Goal: Information Seeking & Learning: Check status

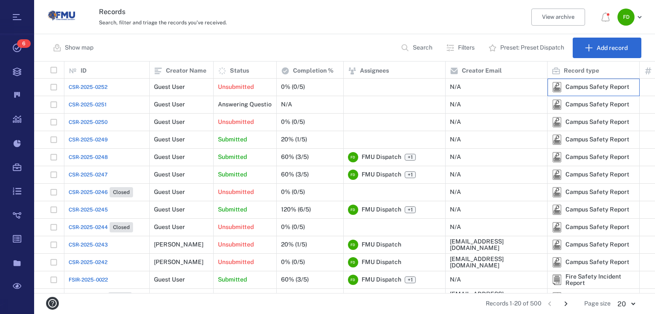
click at [569, 82] on div "Campus Safety Report" at bounding box center [591, 87] width 78 height 10
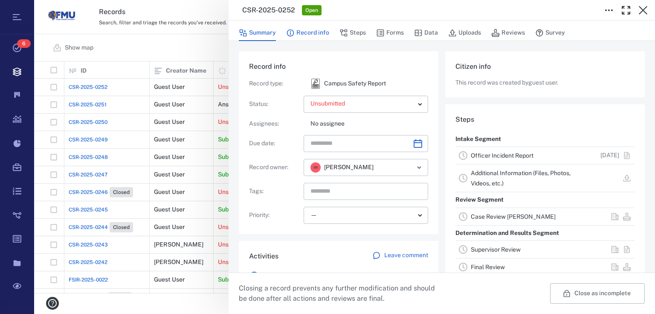
click at [321, 27] on button "Record info" at bounding box center [307, 33] width 43 height 16
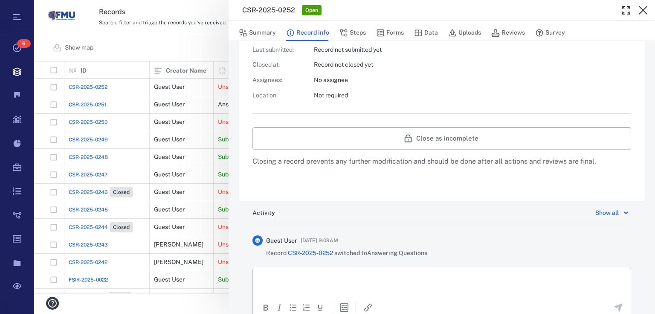
scroll to position [275, 0]
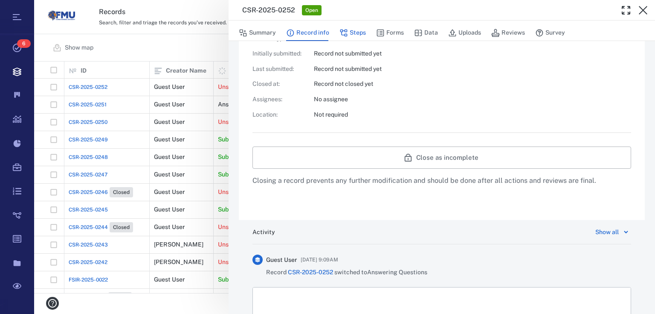
click at [342, 34] on icon "button" at bounding box center [344, 33] width 9 height 9
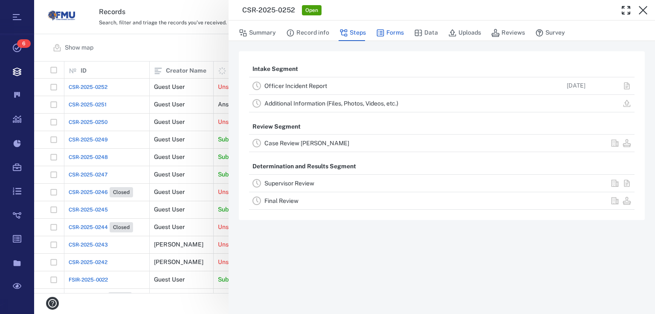
click at [384, 28] on button "Forms" at bounding box center [390, 33] width 28 height 16
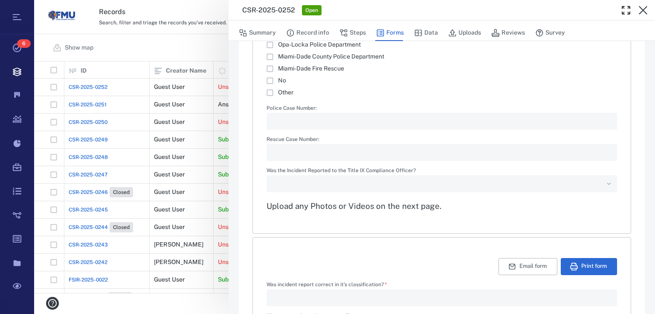
scroll to position [1247, 0]
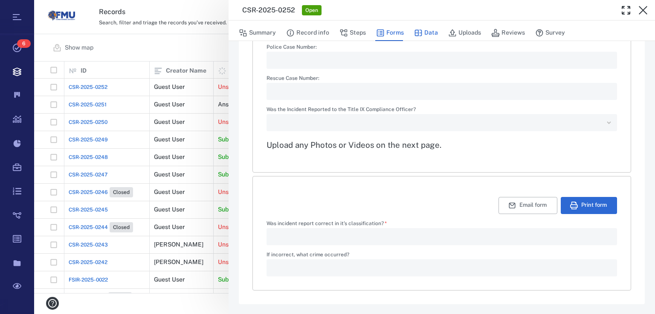
click at [420, 35] on icon "button" at bounding box center [418, 32] width 7 height 6
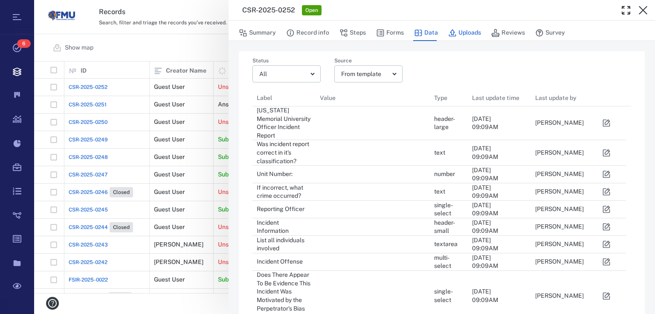
scroll to position [672, 369]
click at [463, 32] on button "Uploads" at bounding box center [464, 33] width 33 height 16
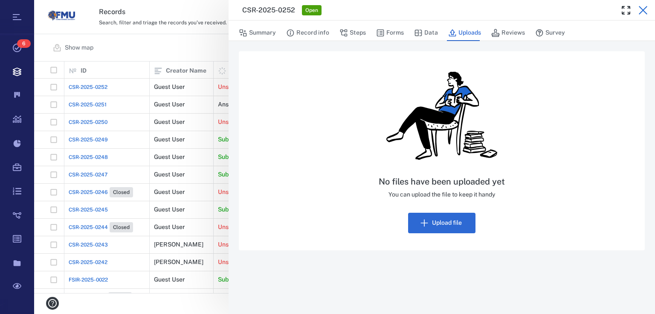
click at [645, 13] on icon "button" at bounding box center [643, 10] width 10 height 10
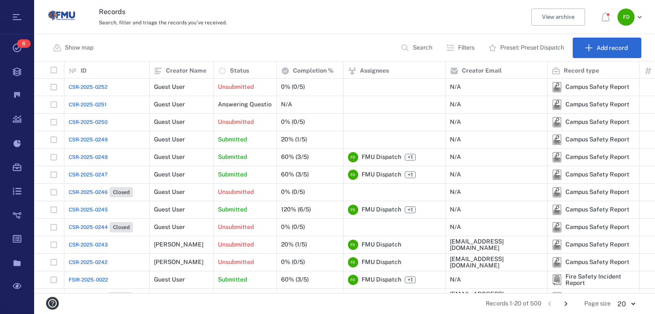
click at [103, 103] on span "CSR-2025-0251" at bounding box center [88, 105] width 38 height 8
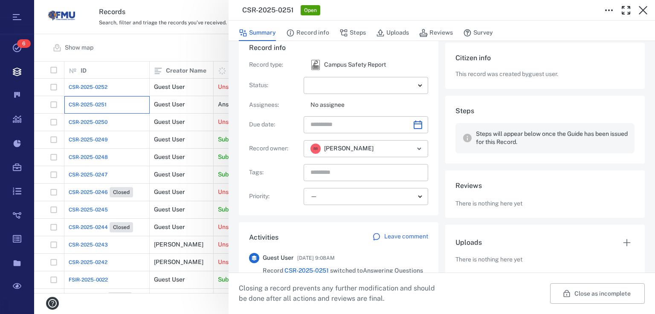
scroll to position [7, 0]
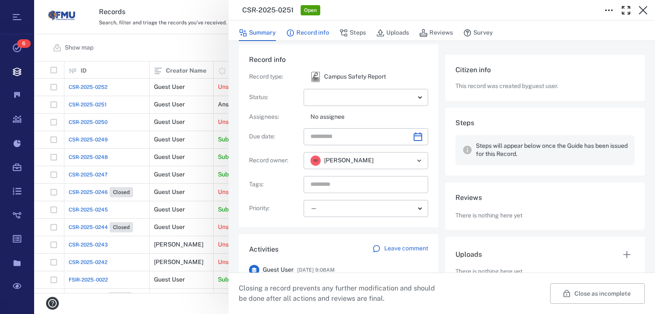
click at [311, 33] on button "Record info" at bounding box center [307, 33] width 43 height 16
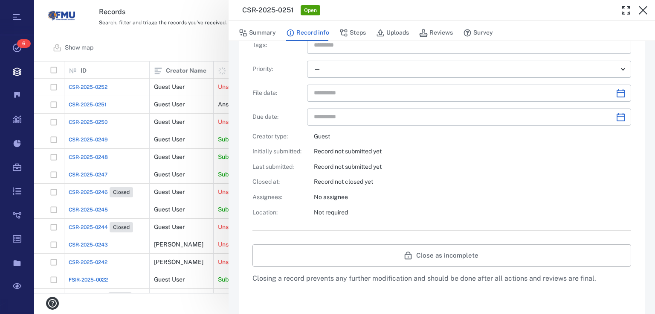
scroll to position [343, 0]
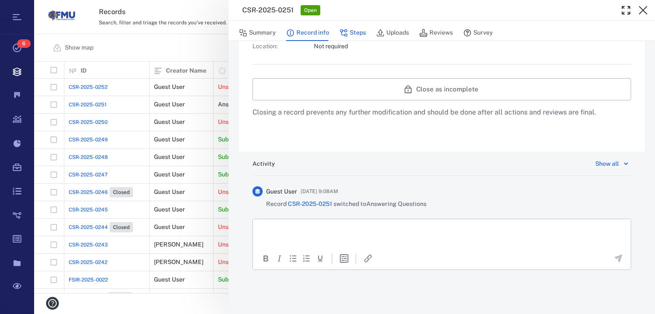
click at [353, 31] on button "Steps" at bounding box center [353, 33] width 26 height 16
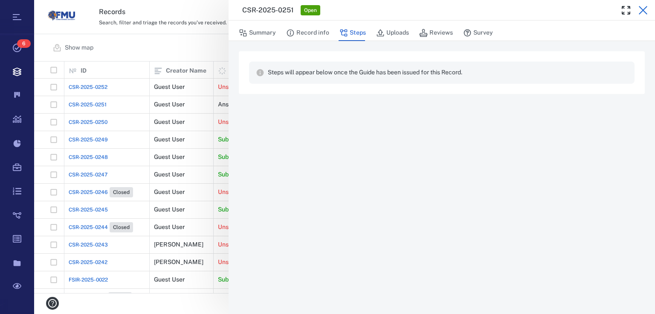
click at [645, 10] on icon "button" at bounding box center [643, 10] width 10 height 10
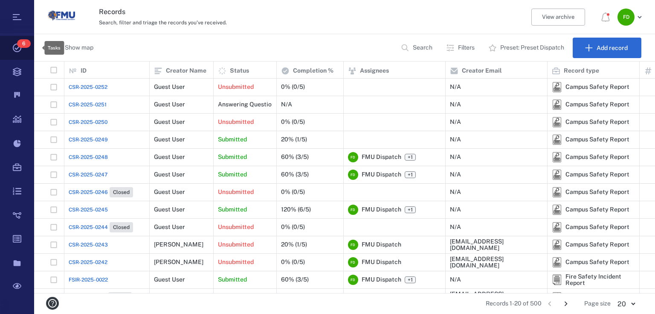
click at [15, 46] on icon at bounding box center [17, 48] width 34 height 24
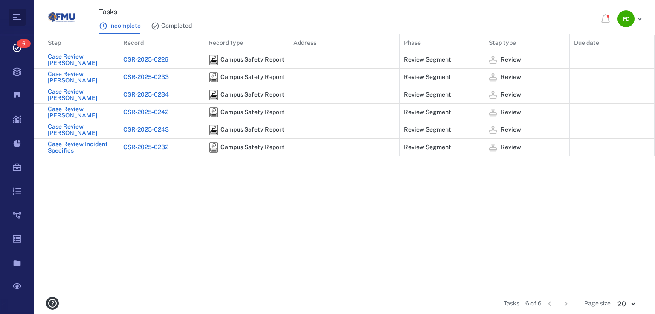
scroll to position [253, 616]
click at [17, 47] on icon at bounding box center [17, 48] width 34 height 24
drag, startPoint x: 173, startPoint y: 22, endPoint x: 167, endPoint y: 24, distance: 6.1
click at [173, 22] on button "Completed" at bounding box center [171, 26] width 41 height 16
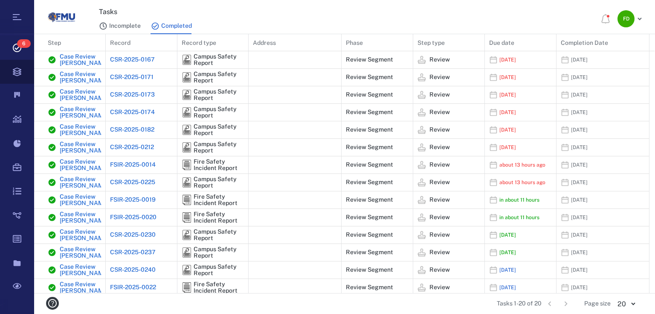
drag, startPoint x: 125, startPoint y: 24, endPoint x: 2, endPoint y: 72, distance: 132.5
click at [123, 26] on button "Incomplete" at bounding box center [120, 26] width 42 height 16
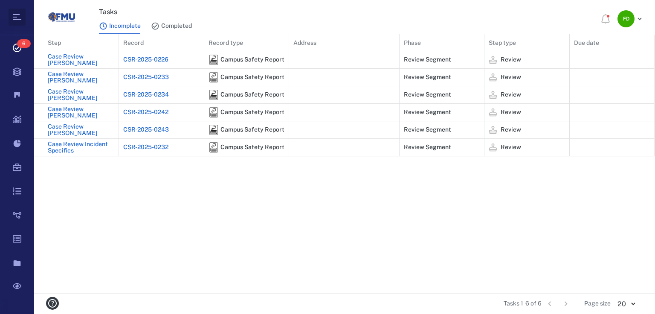
click at [17, 17] on icon at bounding box center [17, 17] width 10 height 10
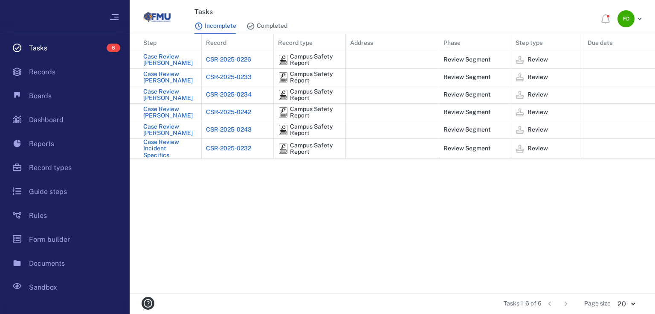
scroll to position [5, 5]
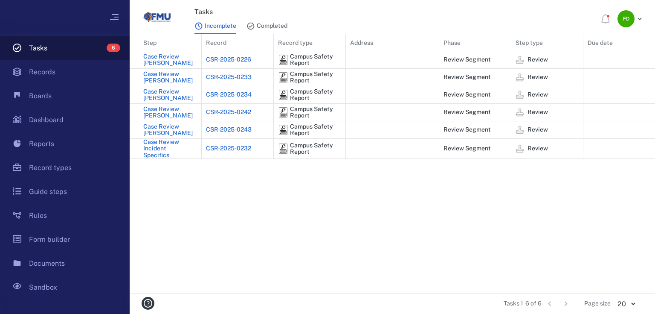
click at [45, 48] on link "Tasks 6" at bounding box center [65, 48] width 130 height 24
click at [41, 44] on link "Tasks 6" at bounding box center [65, 48] width 130 height 24
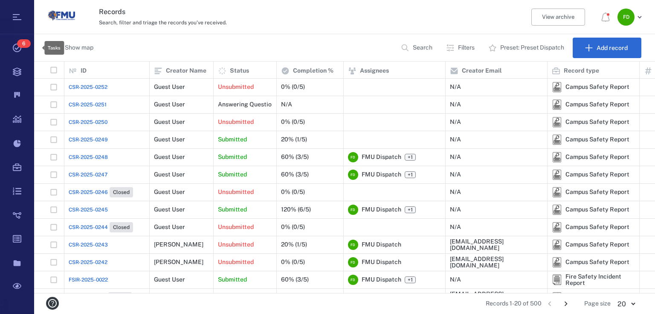
scroll to position [226, 616]
click at [214, 83] on div "Unsubmitted" at bounding box center [245, 86] width 63 height 17
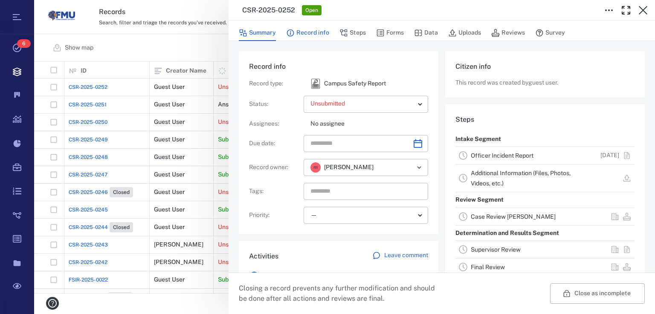
click at [303, 34] on button "Record info" at bounding box center [307, 33] width 43 height 16
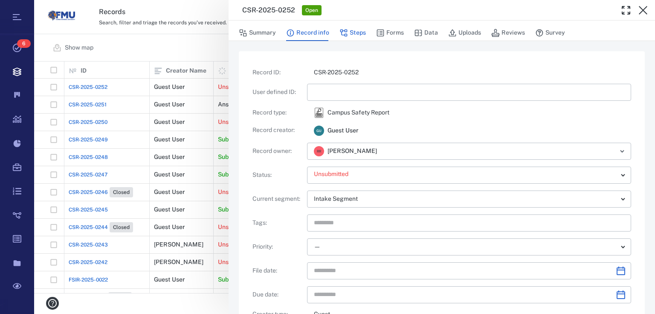
click at [351, 30] on button "Steps" at bounding box center [353, 33] width 26 height 16
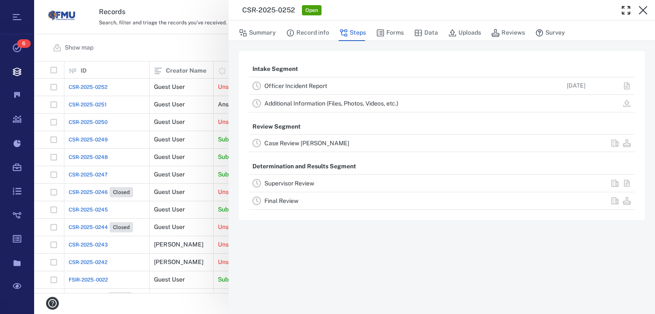
click at [351, 30] on button "Steps" at bounding box center [353, 33] width 26 height 16
click at [377, 35] on icon "button" at bounding box center [380, 32] width 7 height 7
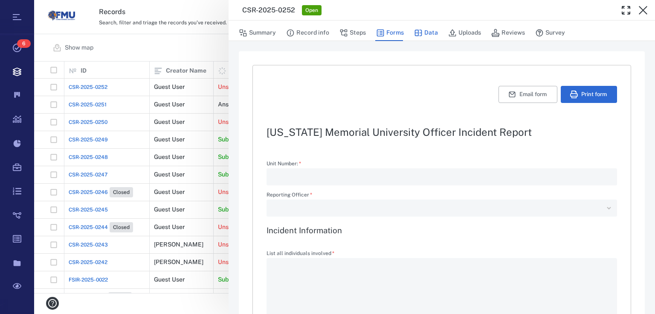
click at [425, 34] on button "Data" at bounding box center [426, 33] width 24 height 16
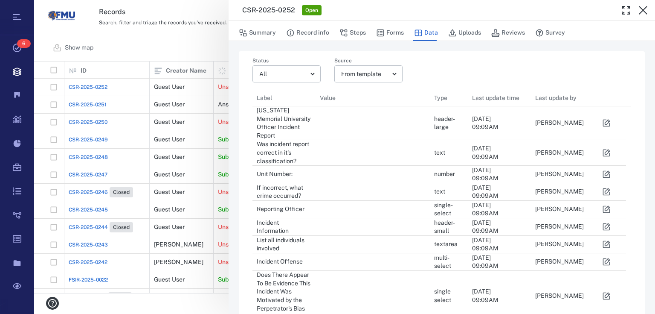
scroll to position [672, 369]
click at [459, 37] on button "Uploads" at bounding box center [464, 33] width 33 height 16
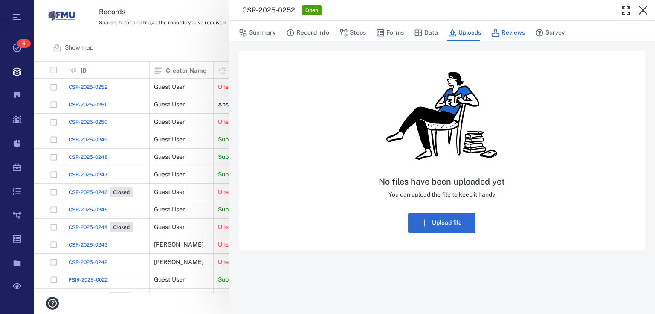
click at [505, 32] on button "Reviews" at bounding box center [508, 33] width 34 height 16
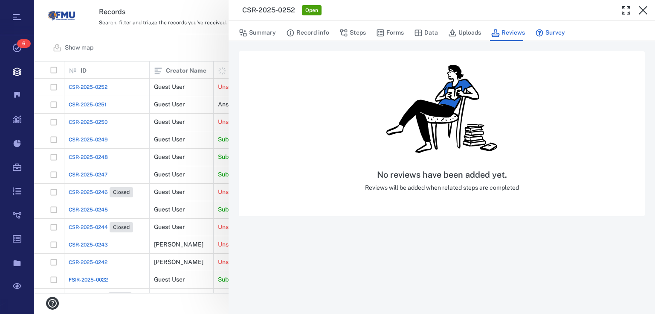
click at [557, 37] on button "Survey" at bounding box center [550, 33] width 30 height 16
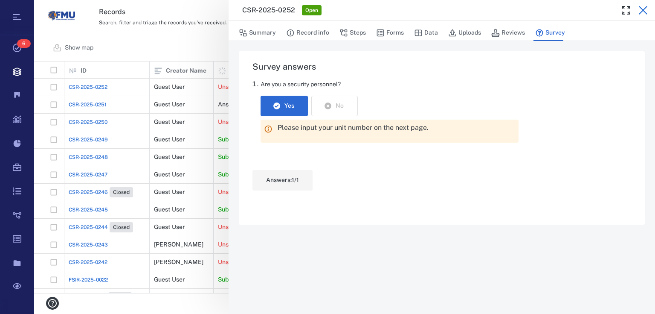
click at [644, 12] on icon "button" at bounding box center [643, 10] width 10 height 10
